Goal: Task Accomplishment & Management: Complete application form

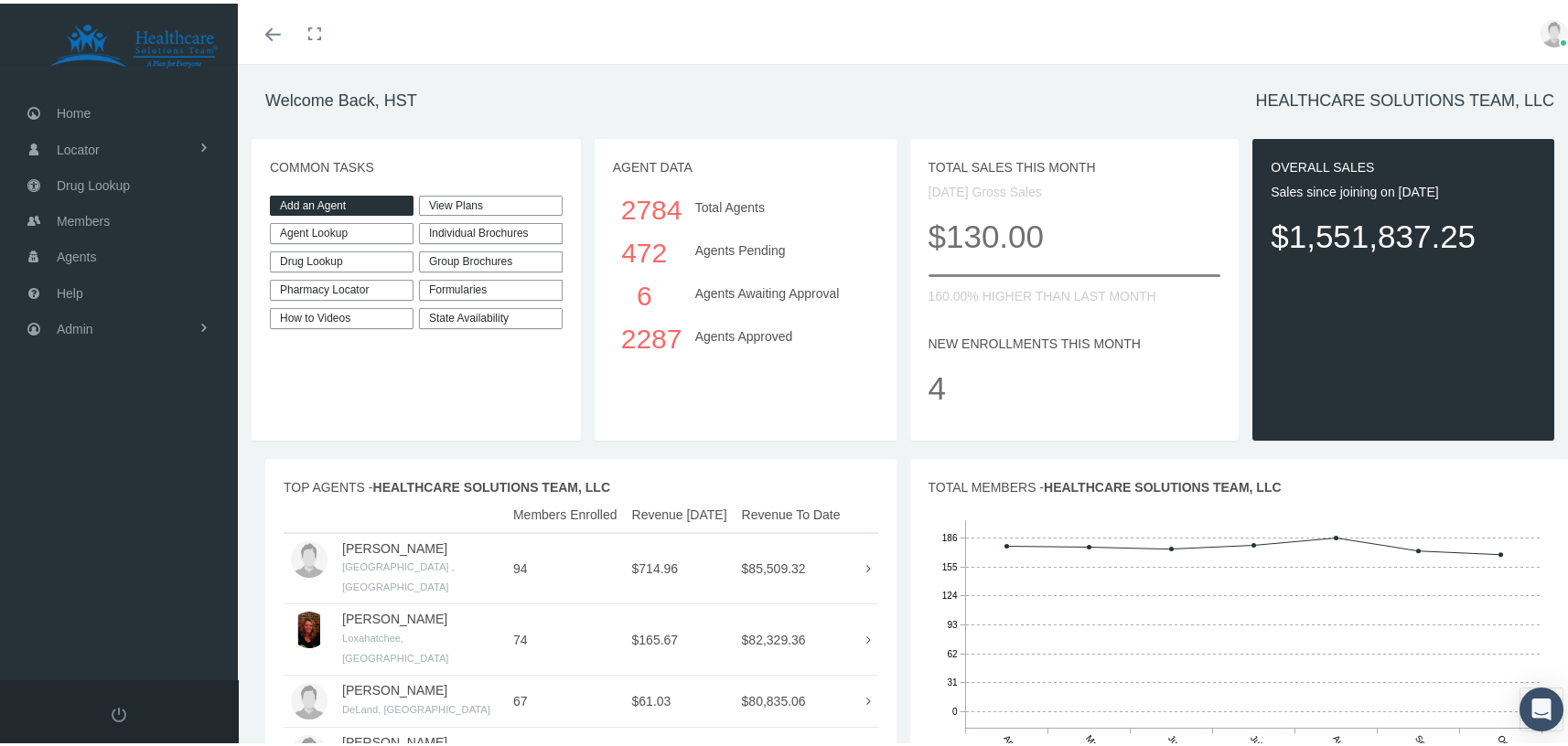
click at [331, 203] on link "Add an Agent" at bounding box center [341, 202] width 144 height 21
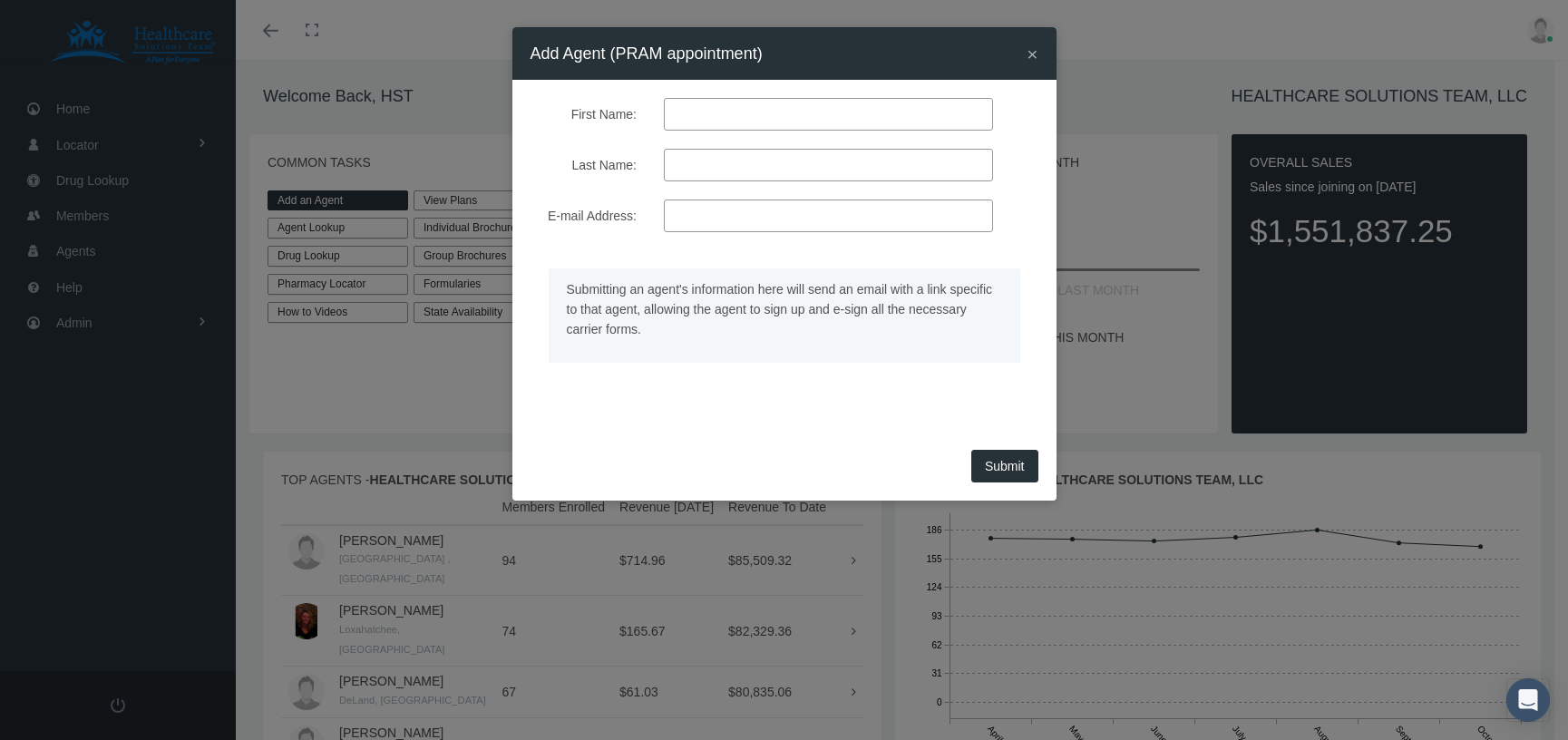
click at [734, 104] on input "First Name:" at bounding box center [828, 114] width 329 height 32
paste input "[PERSON_NAME]"
click at [742, 113] on input "[PERSON_NAME]" at bounding box center [828, 114] width 329 height 32
type input "[PERSON_NAME]"
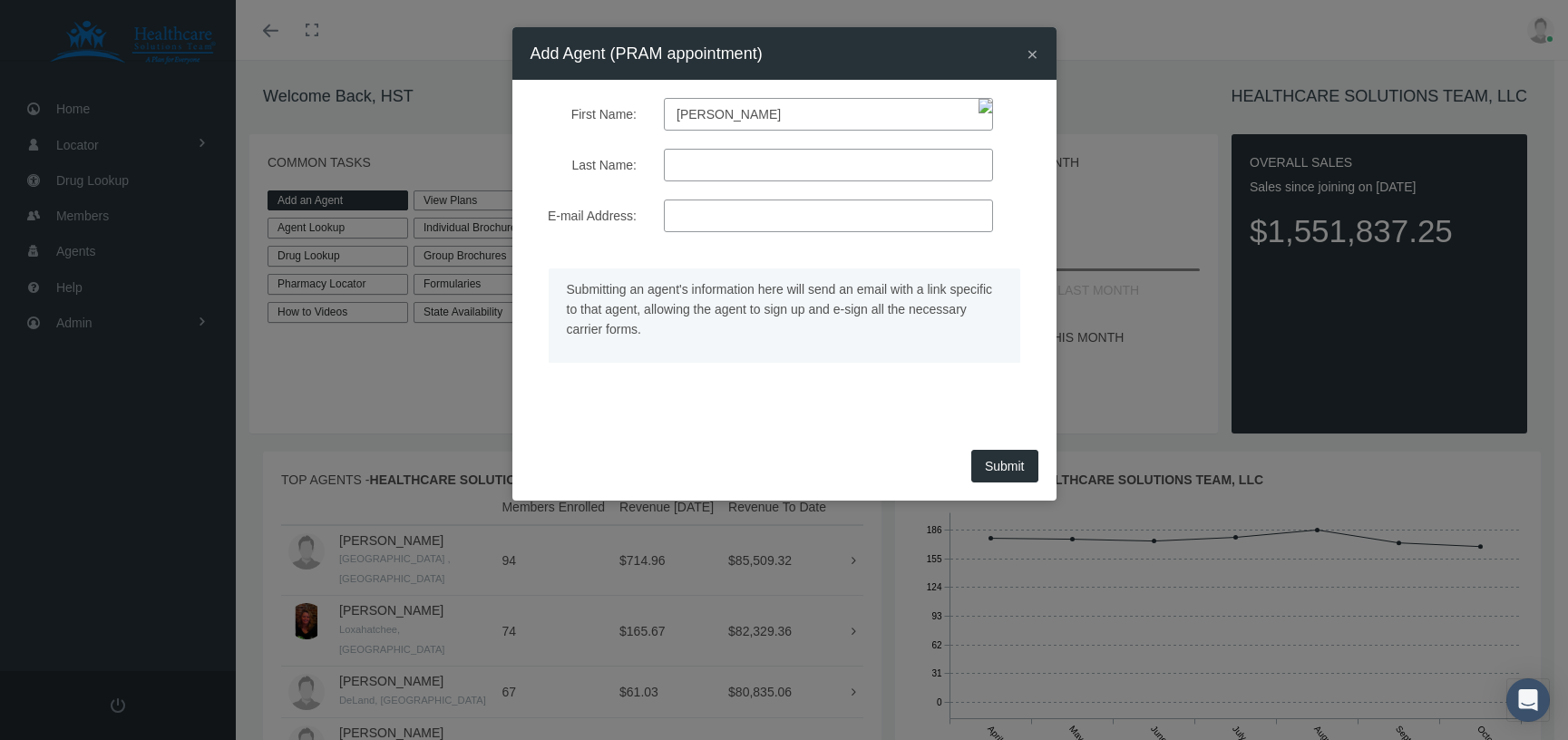
click at [695, 162] on input "Last Name:" at bounding box center [828, 165] width 329 height 32
paste input "[PERSON_NAME]"
type input "[PERSON_NAME]"
click at [683, 227] on input "E-mail Address:" at bounding box center [828, 216] width 329 height 32
paste input "[EMAIL_ADDRESS][DOMAIN_NAME]"
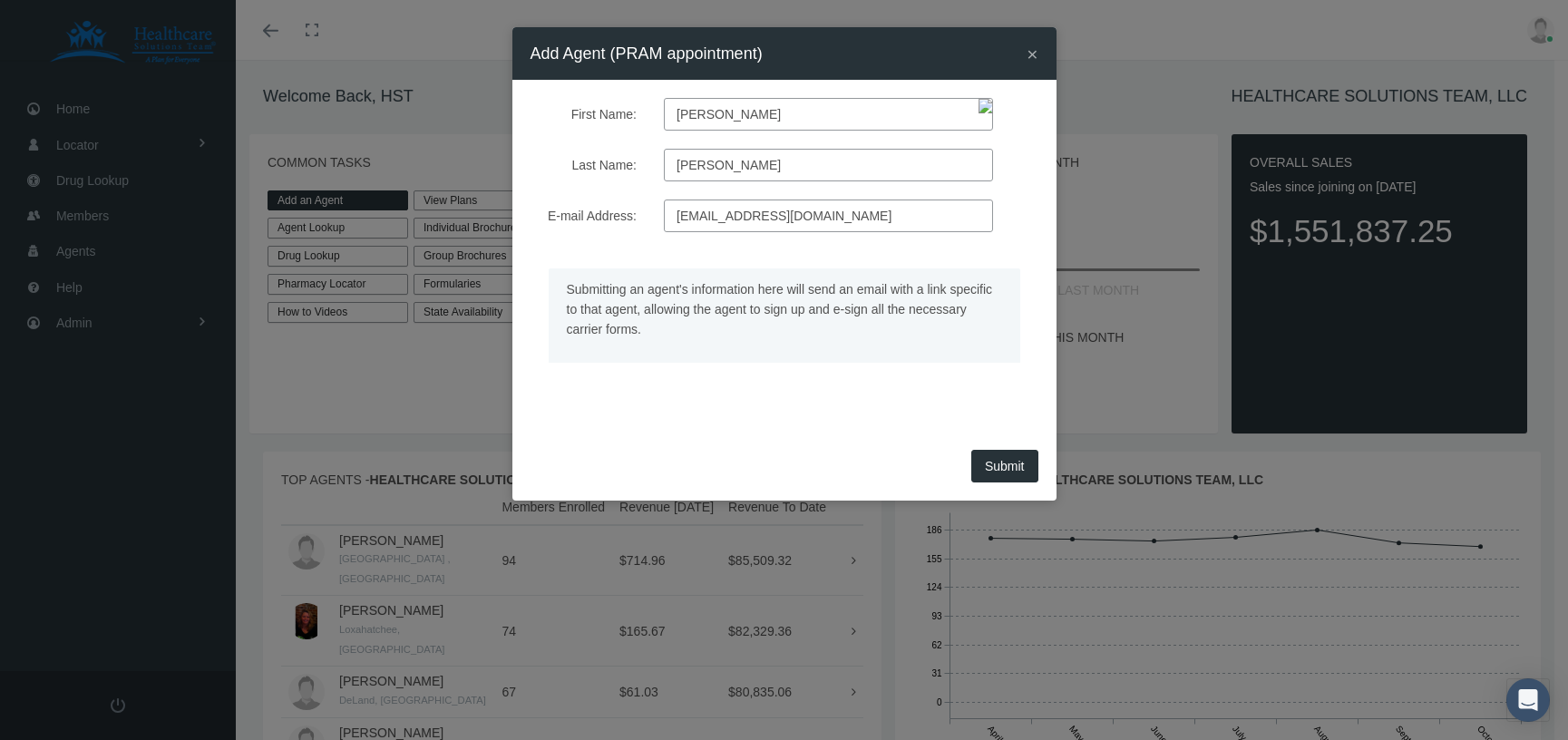
type input "[EMAIL_ADDRESS][DOMAIN_NAME]"
drag, startPoint x: 617, startPoint y: 440, endPoint x: 690, endPoint y: 435, distance: 73.2
click at [614, 440] on div "First Name: [PERSON_NAME] Last Name: [PERSON_NAME] E-mail Address: [EMAIL_ADDRE…" at bounding box center [784, 262] width 544 height 364
click at [1016, 460] on button "Submit" at bounding box center [1004, 466] width 68 height 32
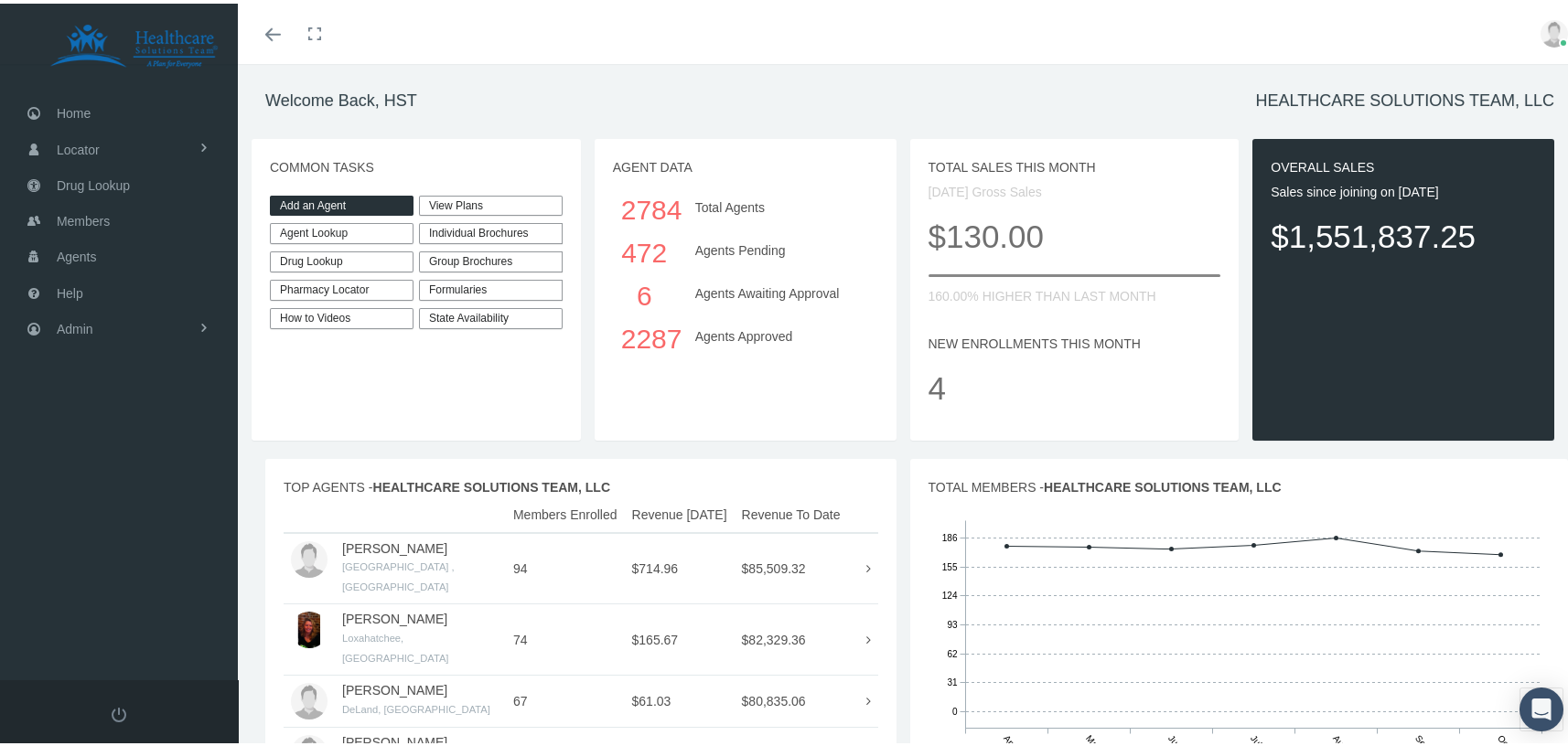
click at [341, 199] on link "Add an Agent" at bounding box center [341, 202] width 144 height 21
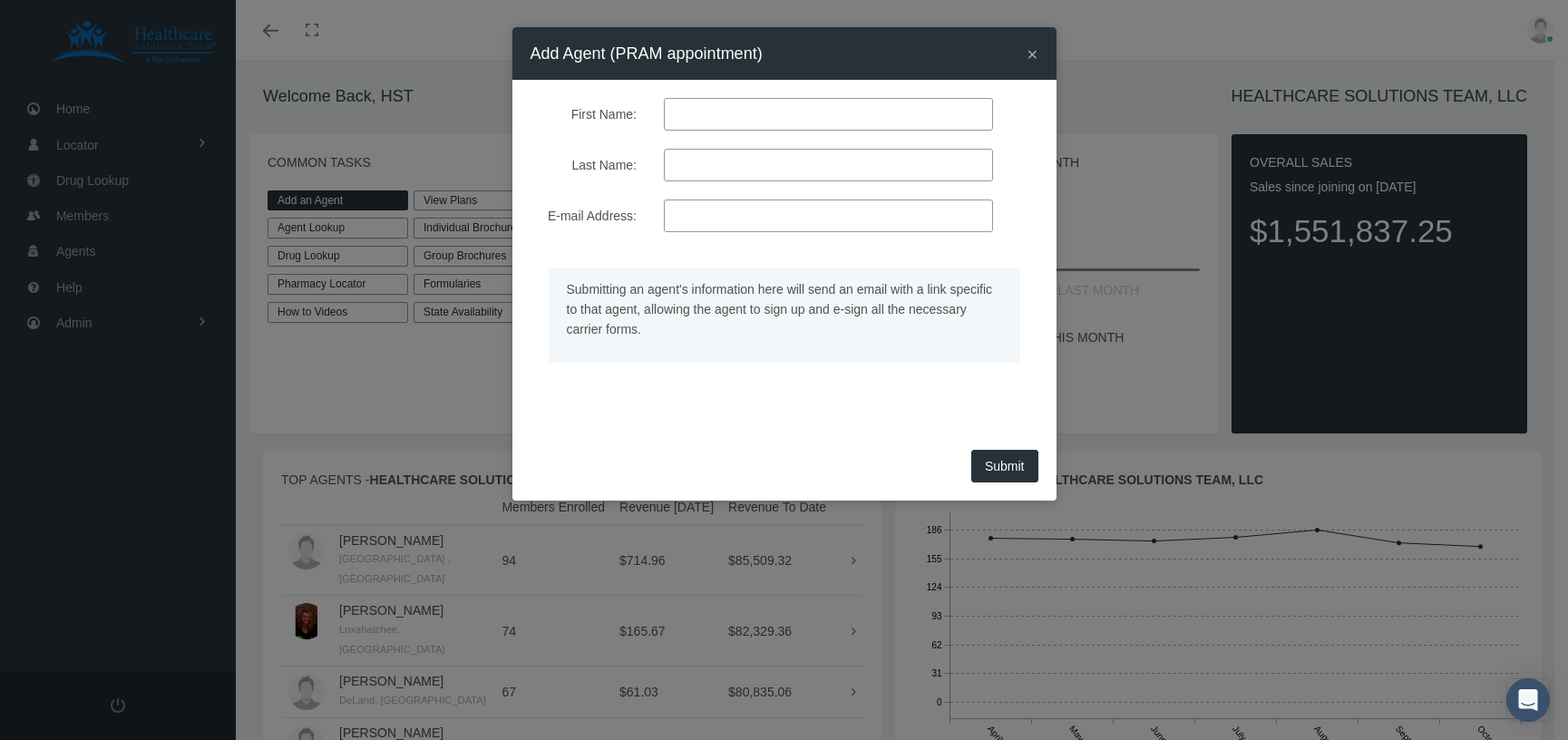
click at [722, 104] on input "First Name:" at bounding box center [828, 114] width 329 height 32
paste input "[PERSON_NAME]"
drag, startPoint x: 863, startPoint y: 111, endPoint x: 751, endPoint y: 112, distance: 112.0
click at [751, 112] on input "[PERSON_NAME]" at bounding box center [828, 114] width 329 height 32
type input "[PERSON_NAME]"
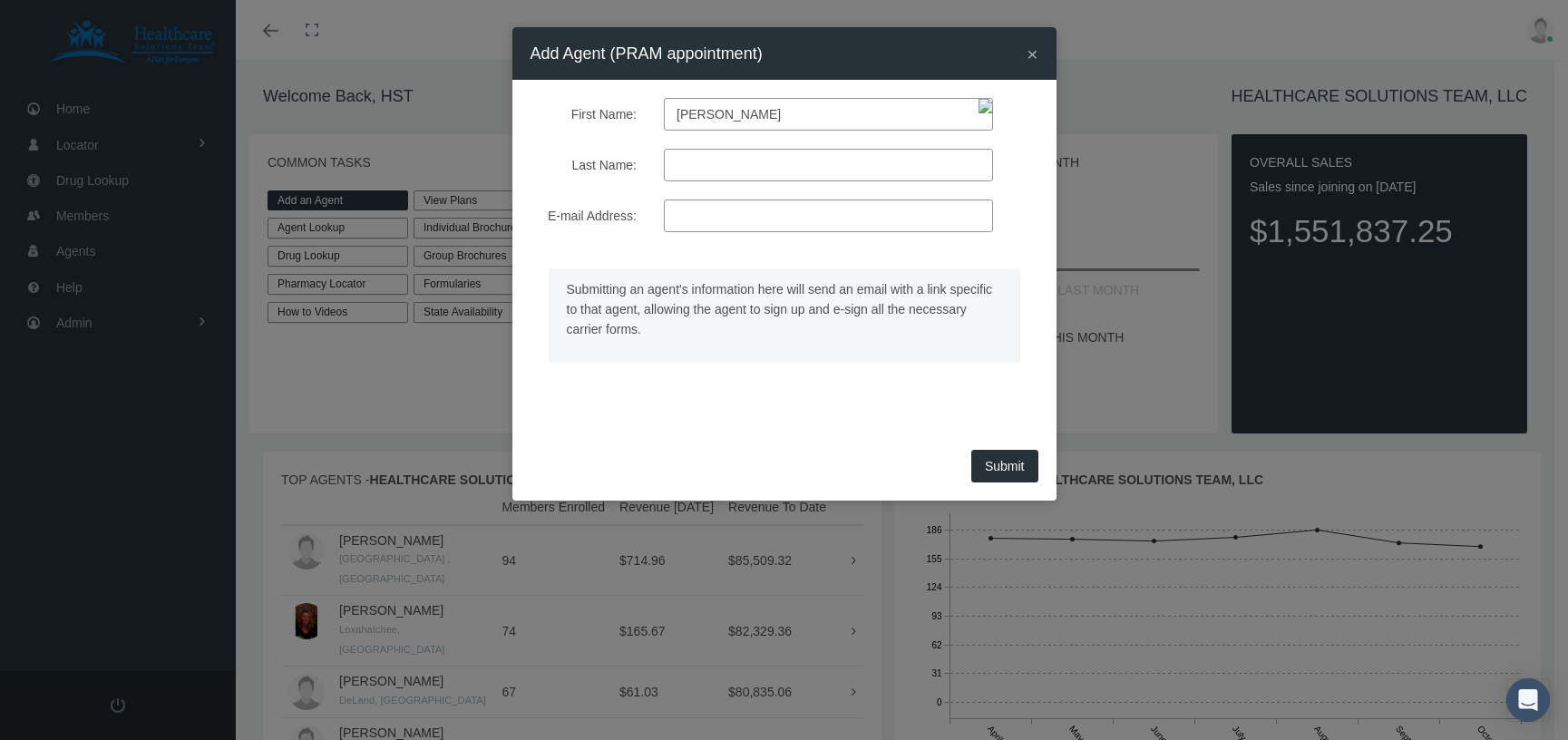
click at [676, 166] on input "Last Name:" at bounding box center [828, 165] width 329 height 32
paste input "[PERSON_NAME]"
type input "[PERSON_NAME]"
click at [708, 214] on input "E-mail Address:" at bounding box center [828, 216] width 329 height 32
paste input "[PERSON_NAME][EMAIL_ADDRESS][DOMAIN_NAME]"
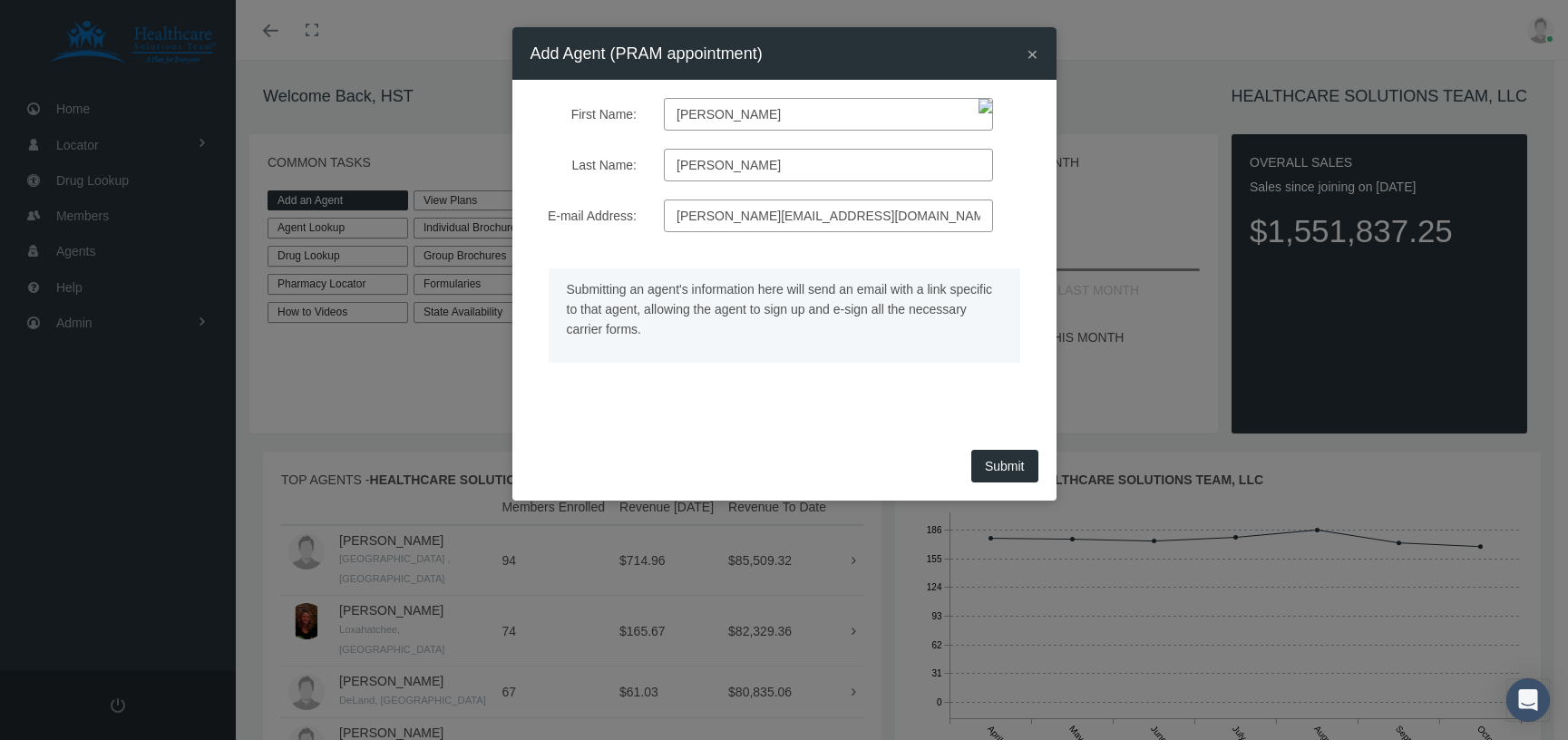
type input "[PERSON_NAME][EMAIL_ADDRESS][DOMAIN_NAME]"
click at [608, 243] on form "First Name: [PERSON_NAME] Last Name: [PERSON_NAME] E-mail Address: [PERSON_NAME…" at bounding box center [784, 253] width 508 height 310
click at [1028, 465] on button "Submit" at bounding box center [1004, 466] width 68 height 32
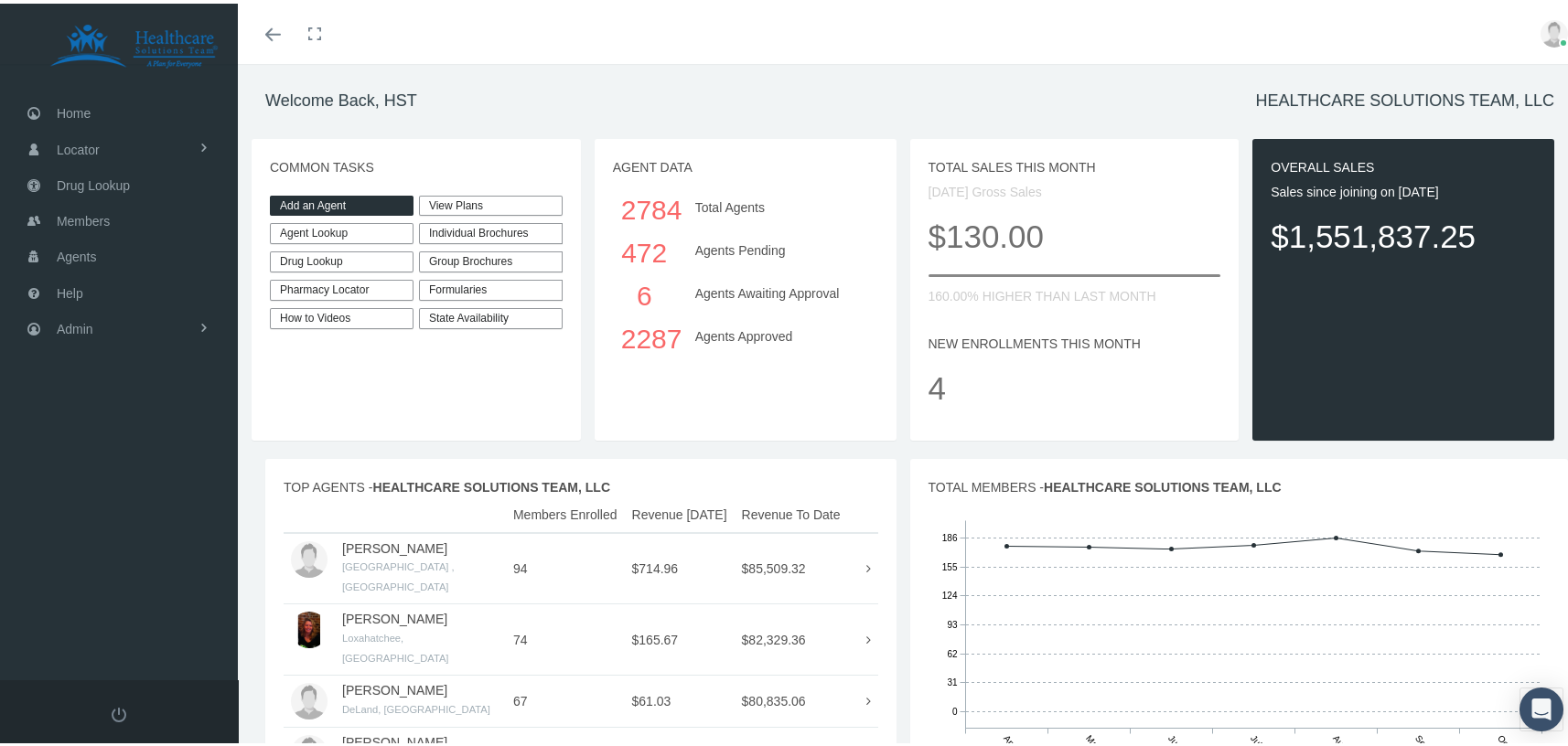
click at [357, 202] on link "Add an Agent" at bounding box center [341, 202] width 144 height 21
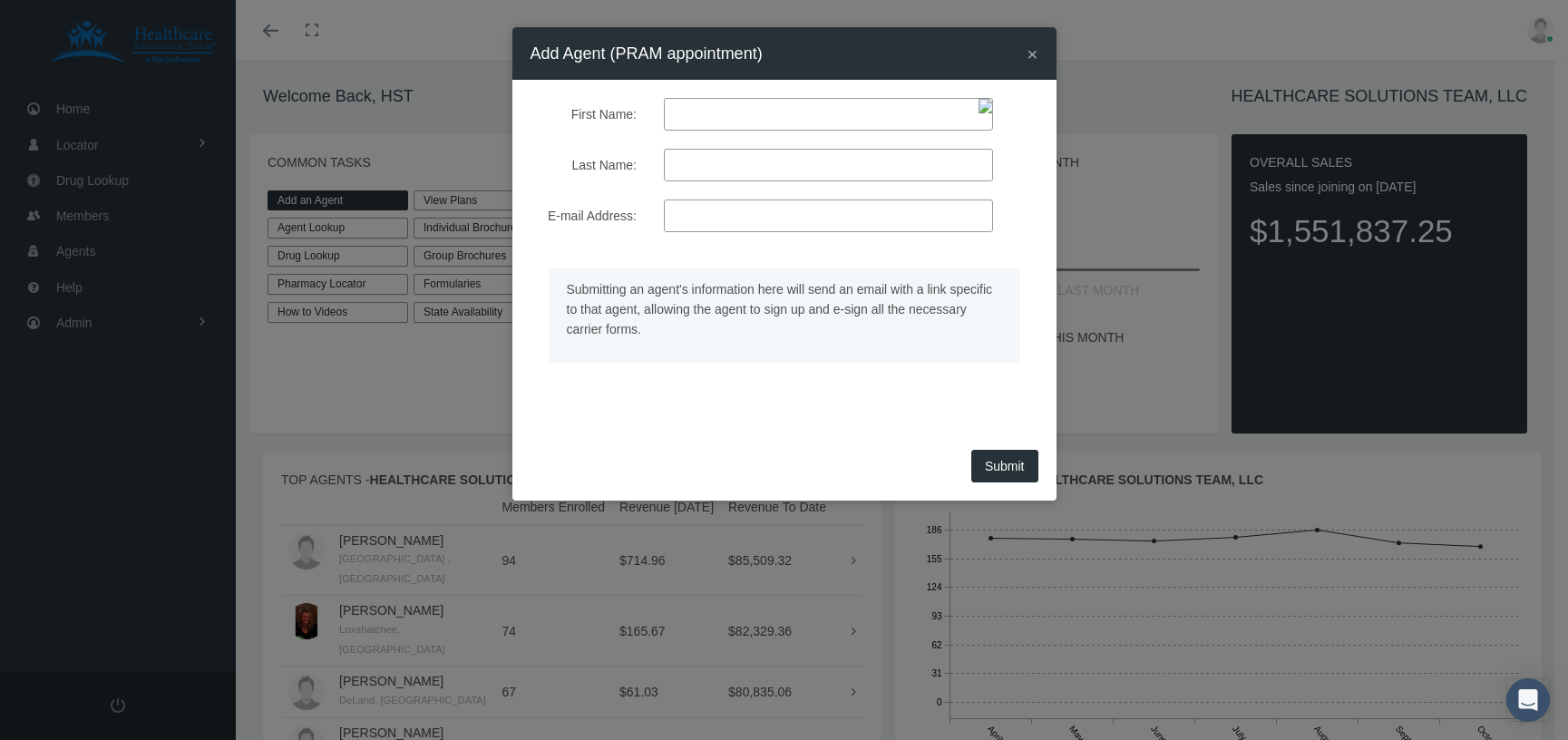
click at [756, 107] on input "First Name:" at bounding box center [828, 114] width 329 height 32
paste input "[PERSON_NAME]"
click at [737, 107] on input "[PERSON_NAME]" at bounding box center [828, 114] width 329 height 32
click at [783, 82] on div "First Name: [PERSON_NAME] Last Name: E-mail Address: Submitting an agent's info…" at bounding box center [784, 262] width 544 height 364
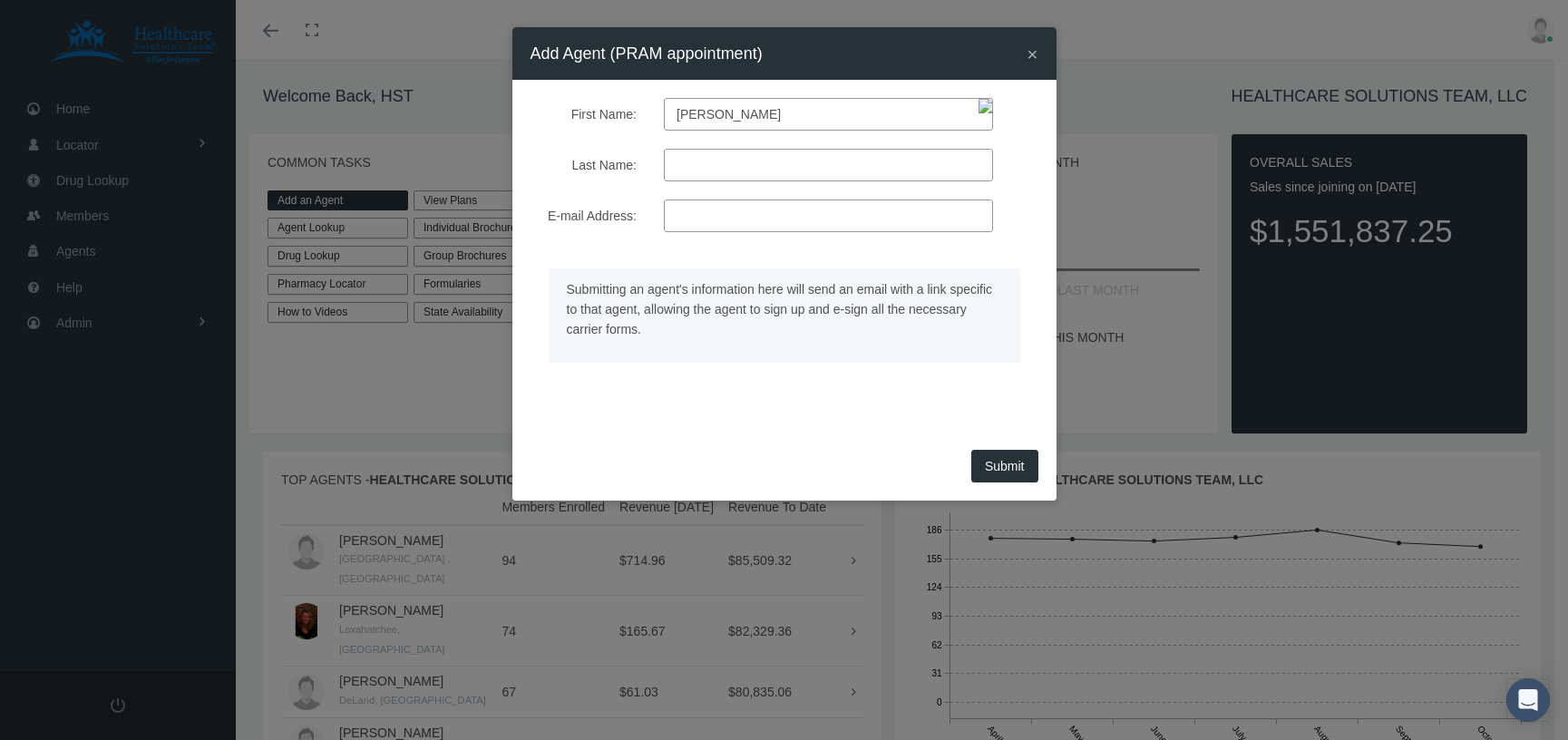
click at [769, 112] on input "[PERSON_NAME]" at bounding box center [828, 114] width 329 height 32
type input "[PERSON_NAME]"
click at [680, 172] on input "Last Name:" at bounding box center [828, 165] width 329 height 32
paste input "Ene"
type input "Ene"
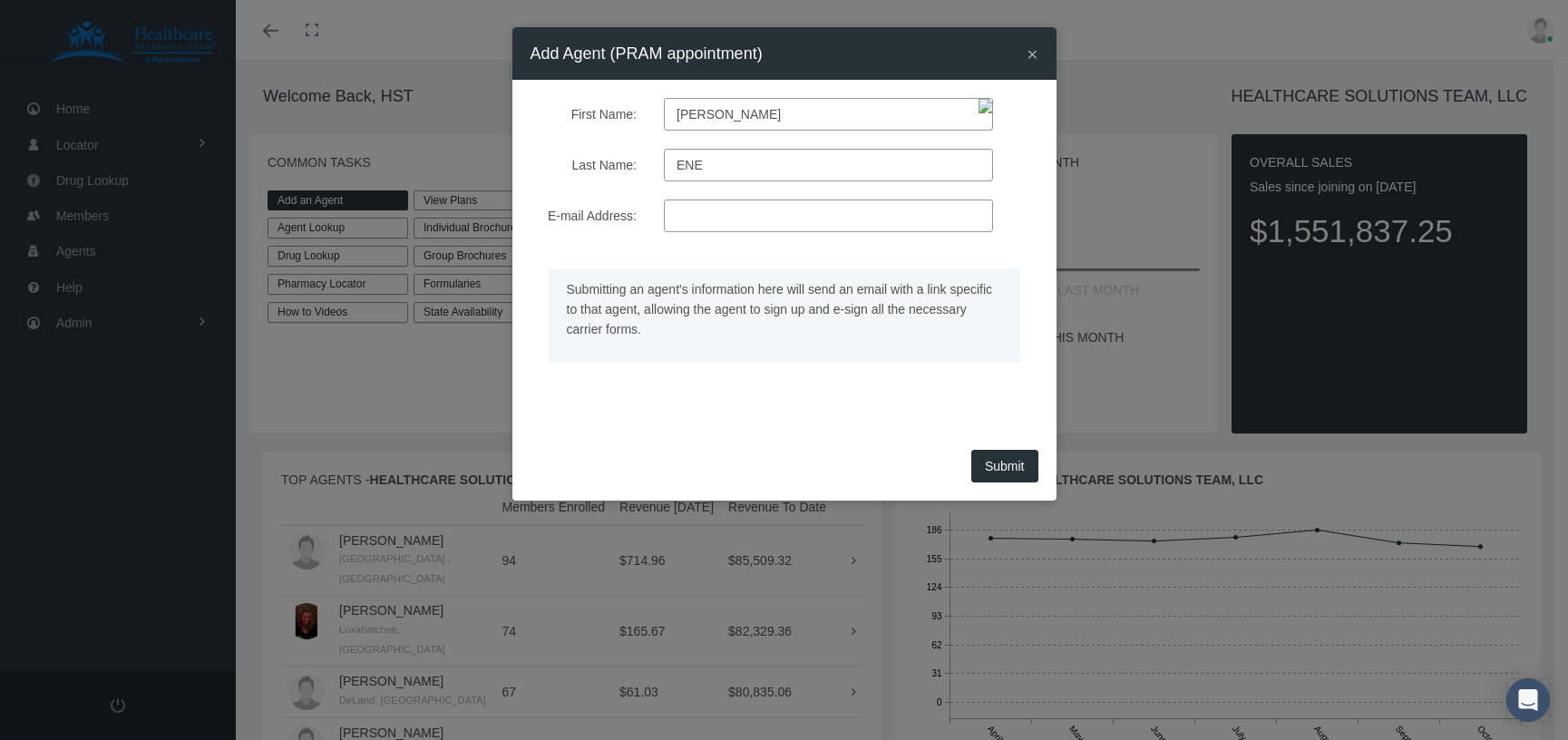
click at [748, 214] on input "E-mail Address:" at bounding box center [828, 216] width 329 height 32
paste input "[EMAIL_ADDRESS][DOMAIN_NAME]"
type input "[EMAIL_ADDRESS][DOMAIN_NAME]"
click at [618, 409] on div "First Name: [PERSON_NAME] Last Name: Ene E-mail Address: [EMAIL_ADDRESS][DOMAIN…" at bounding box center [784, 262] width 544 height 364
click at [1010, 466] on button "Submit" at bounding box center [1004, 466] width 68 height 32
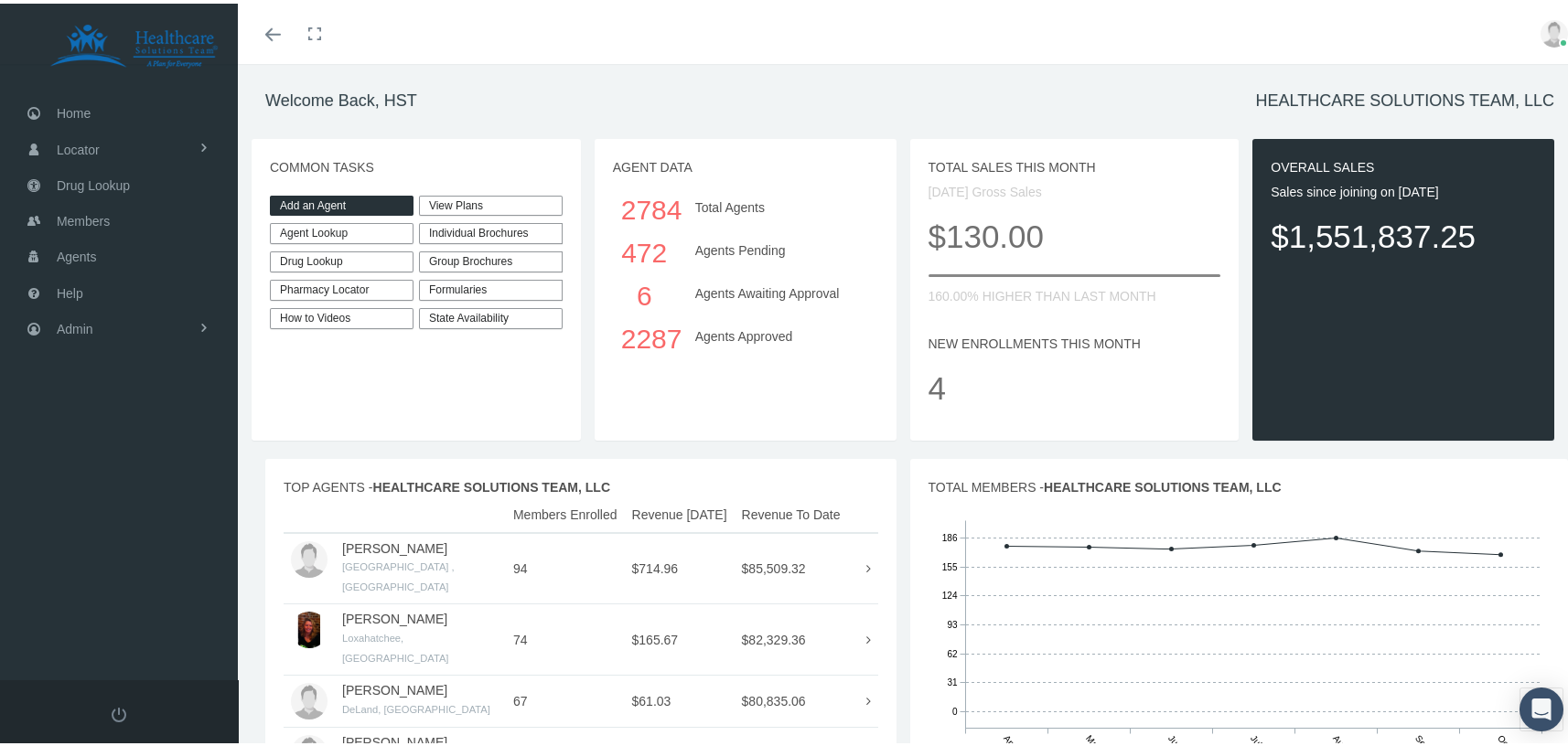
click at [781, 101] on div at bounding box center [910, 98] width 1289 height 20
